Goal: Task Accomplishment & Management: Manage account settings

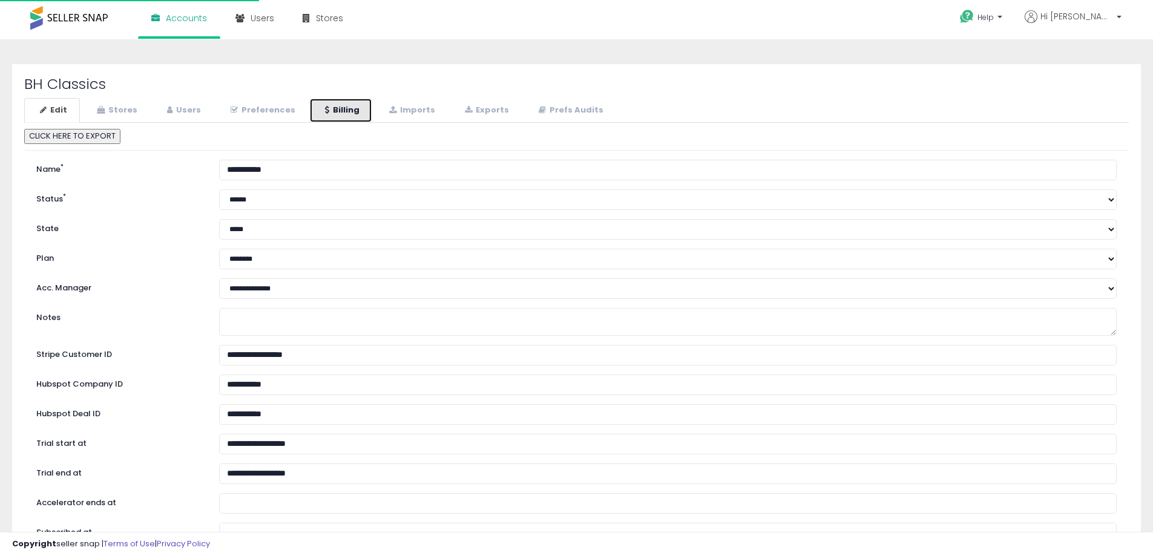
click at [329, 113] on link "Billing" at bounding box center [340, 110] width 63 height 25
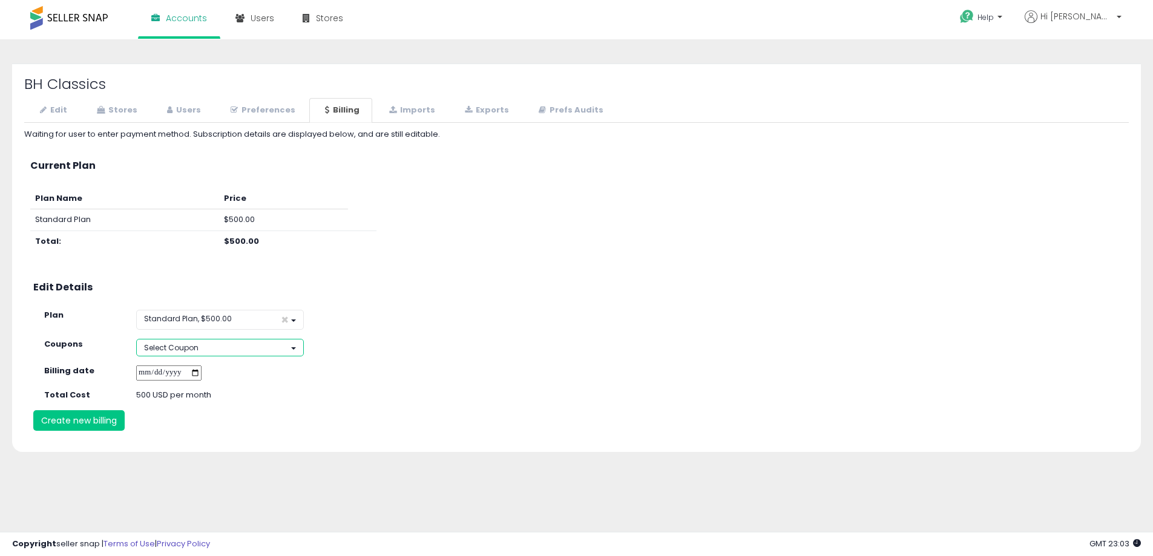
click at [254, 348] on button "Select Coupon" at bounding box center [220, 348] width 168 height 18
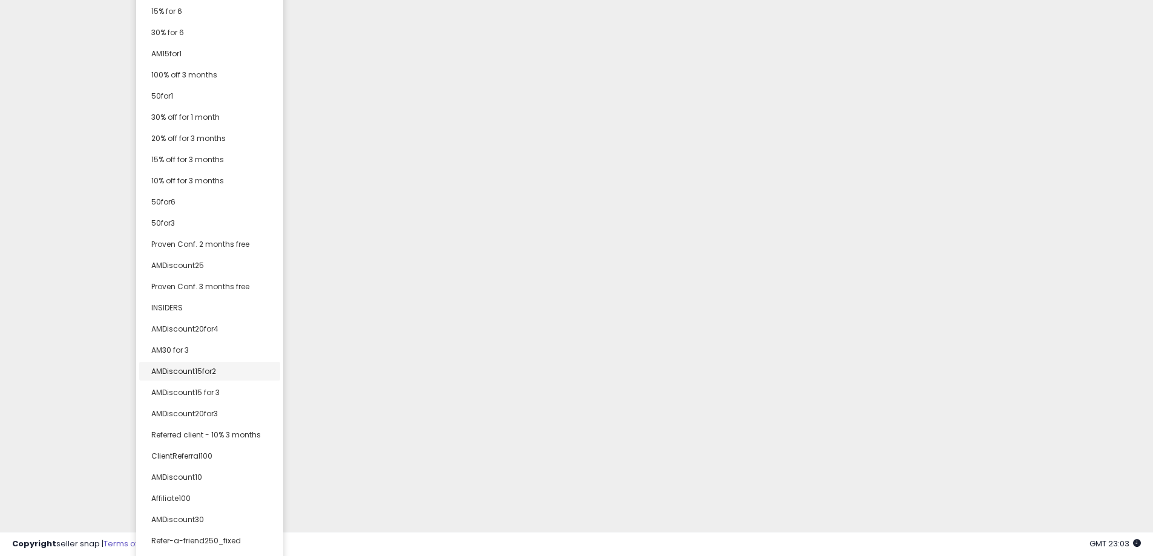
scroll to position [689, 0]
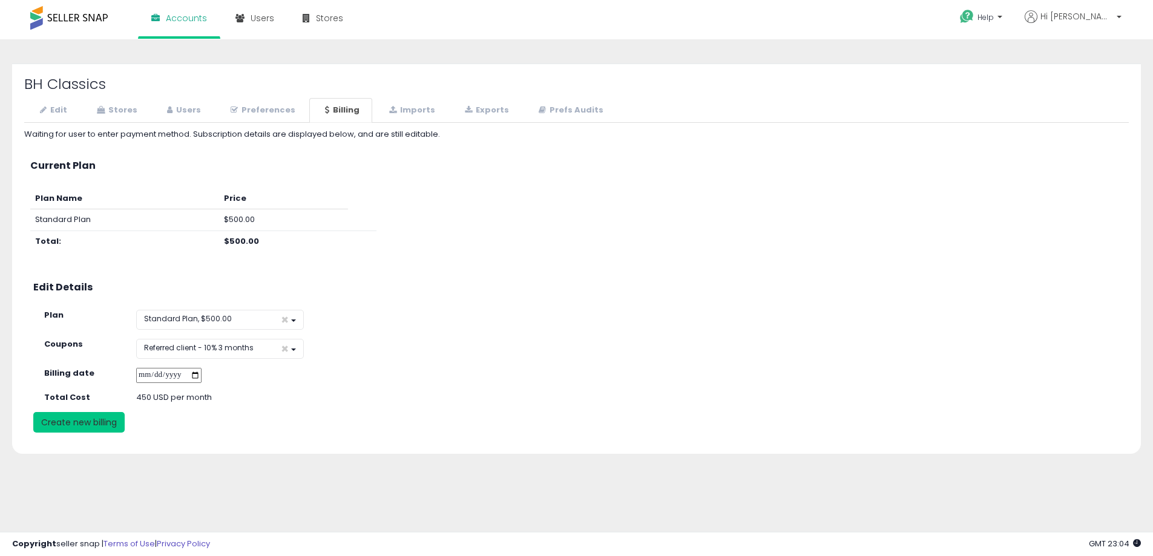
click at [80, 423] on button "Create new billing" at bounding box center [78, 422] width 91 height 21
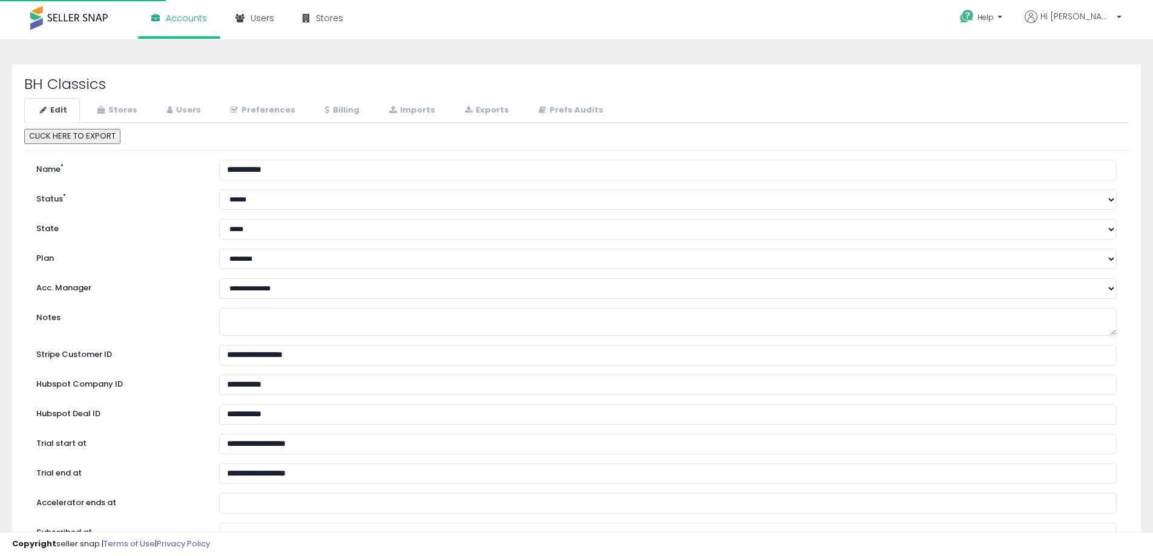
select select "**"
click at [122, 99] on link "Stores" at bounding box center [115, 110] width 69 height 25
select select "**"
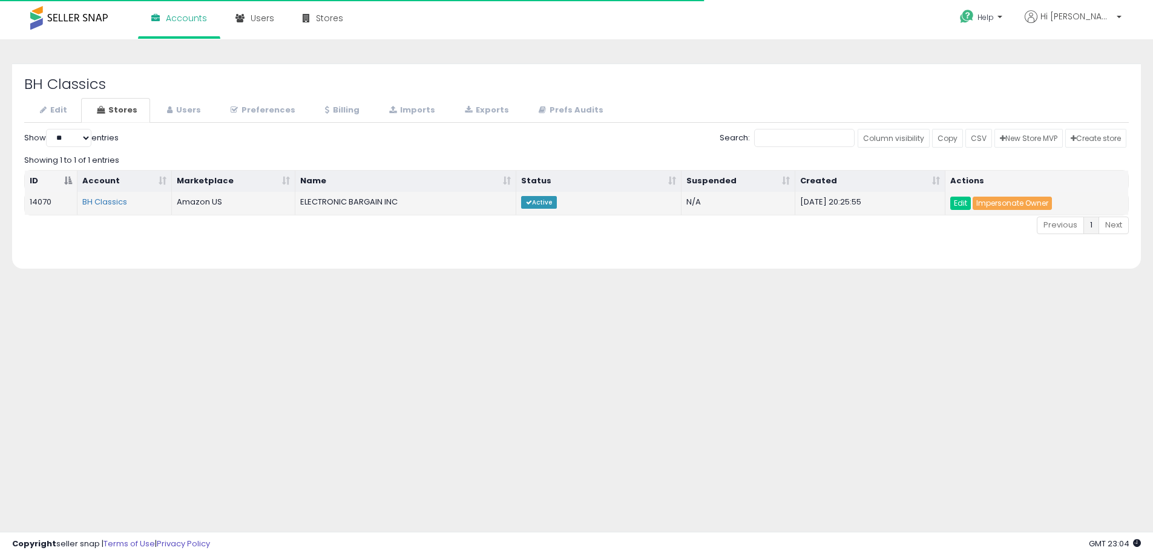
click at [1020, 203] on link "Impersonate Owner" at bounding box center [1012, 203] width 79 height 13
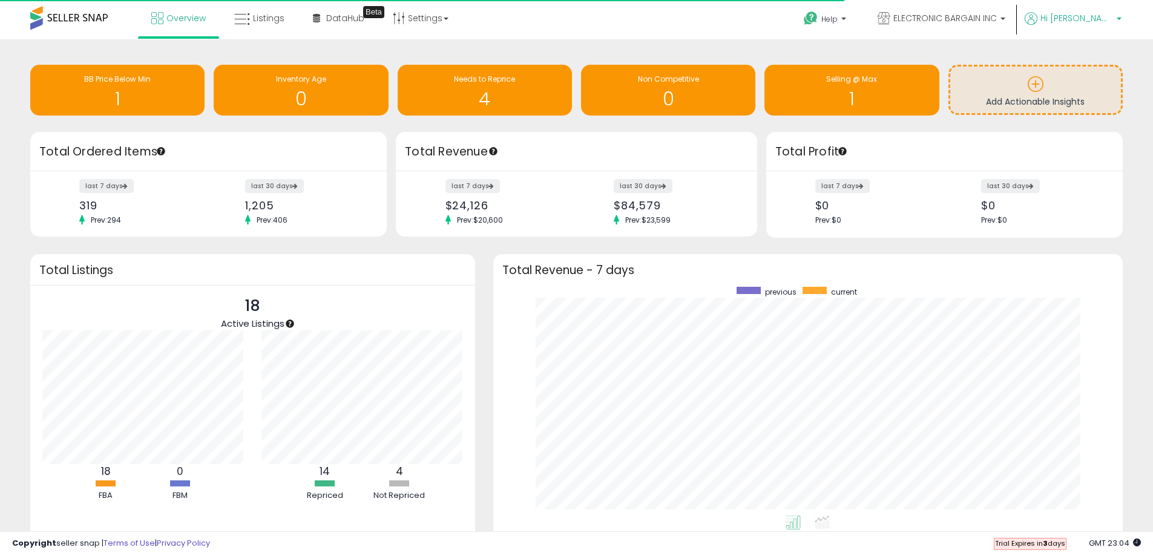
click at [1108, 24] on p "Hi [PERSON_NAME]" at bounding box center [1073, 19] width 97 height 15
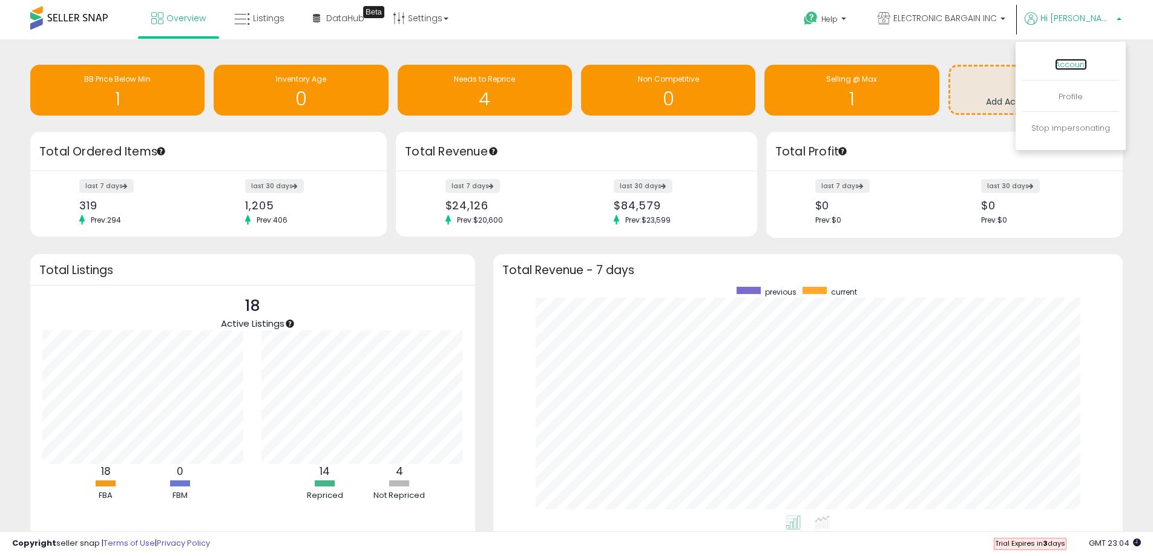
click at [1068, 67] on link "Account" at bounding box center [1071, 64] width 32 height 11
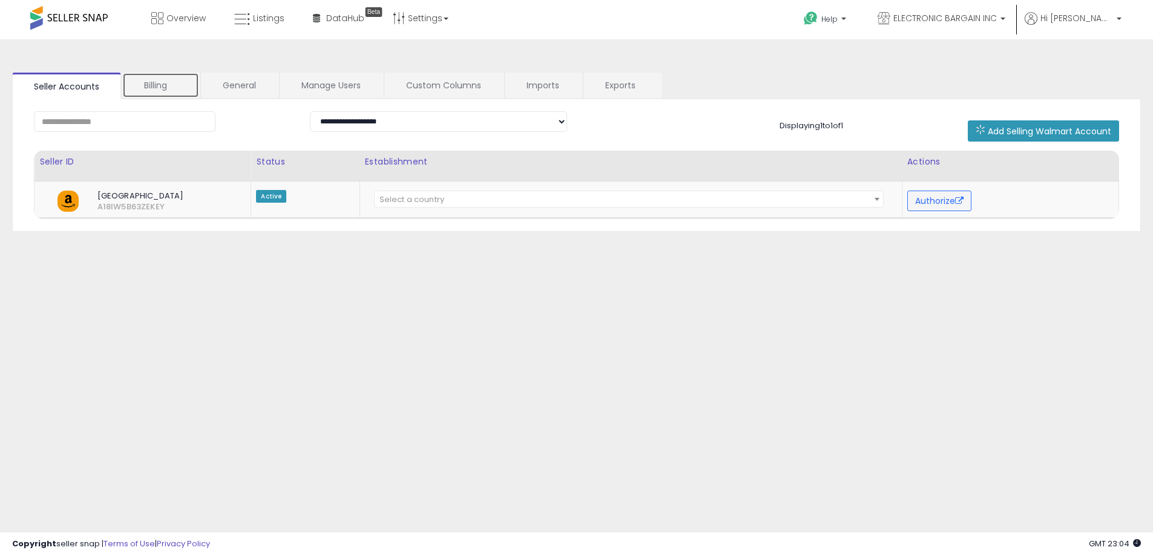
click at [159, 83] on link "Billing" at bounding box center [160, 85] width 77 height 25
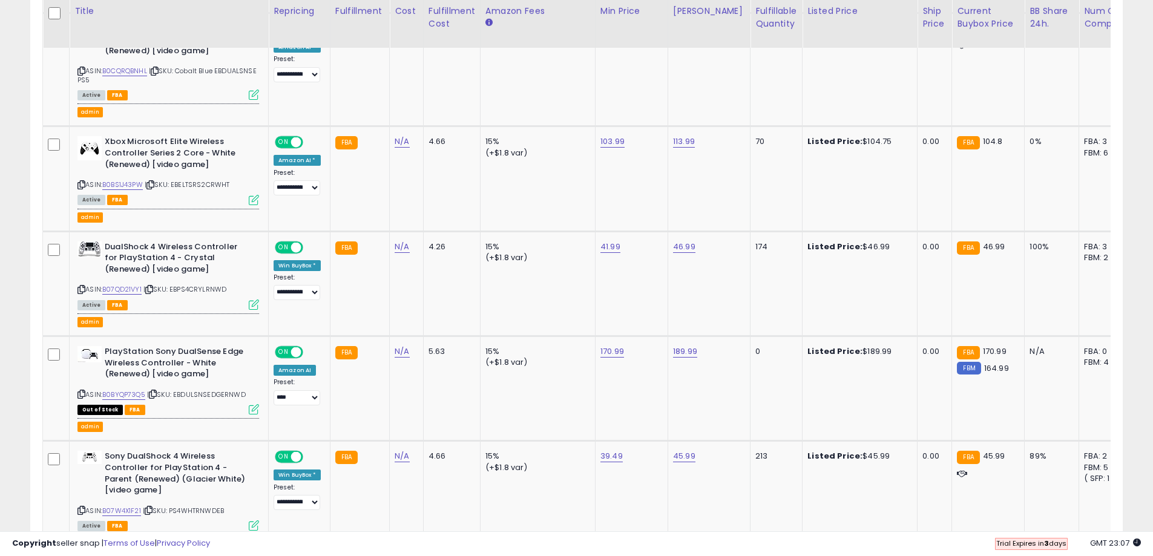
scroll to position [0, 396]
